Goal: Information Seeking & Learning: Find contact information

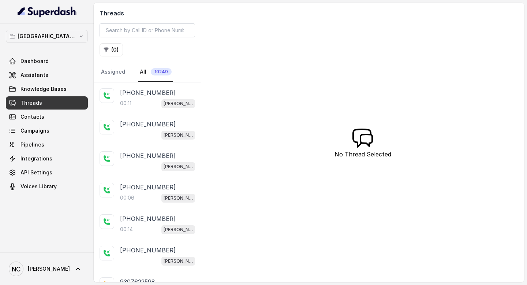
click at [135, 105] on div "00:11 [PERSON_NAME] Mumbai Conviction HR Outbound Assistant" at bounding box center [157, 103] width 75 height 10
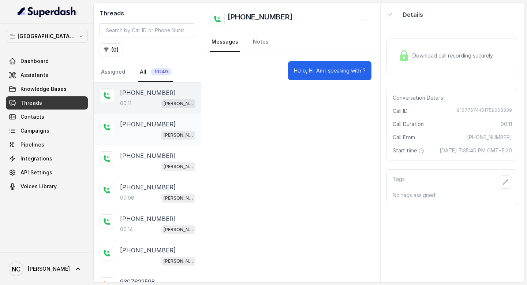
click at [144, 128] on div "[PHONE_NUMBER] [PERSON_NAME][GEOGRAPHIC_DATA] Conviction HR Outbound Assistant" at bounding box center [157, 130] width 75 height 20
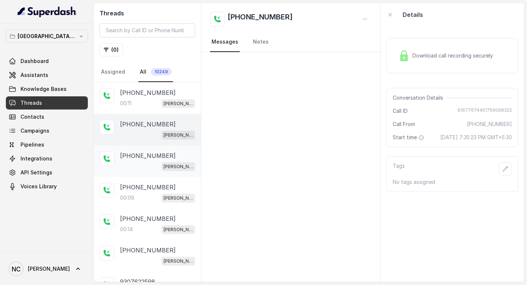
click at [153, 153] on p "[PHONE_NUMBER]" at bounding box center [148, 155] width 56 height 9
